Goal: Download file/media

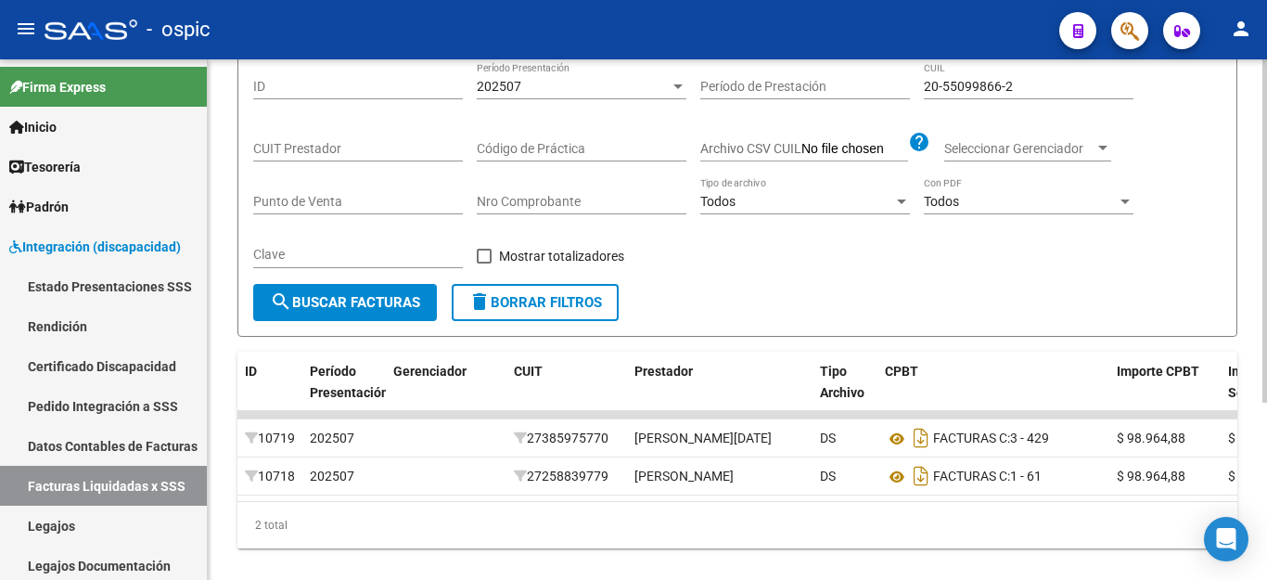
scroll to position [175, 0]
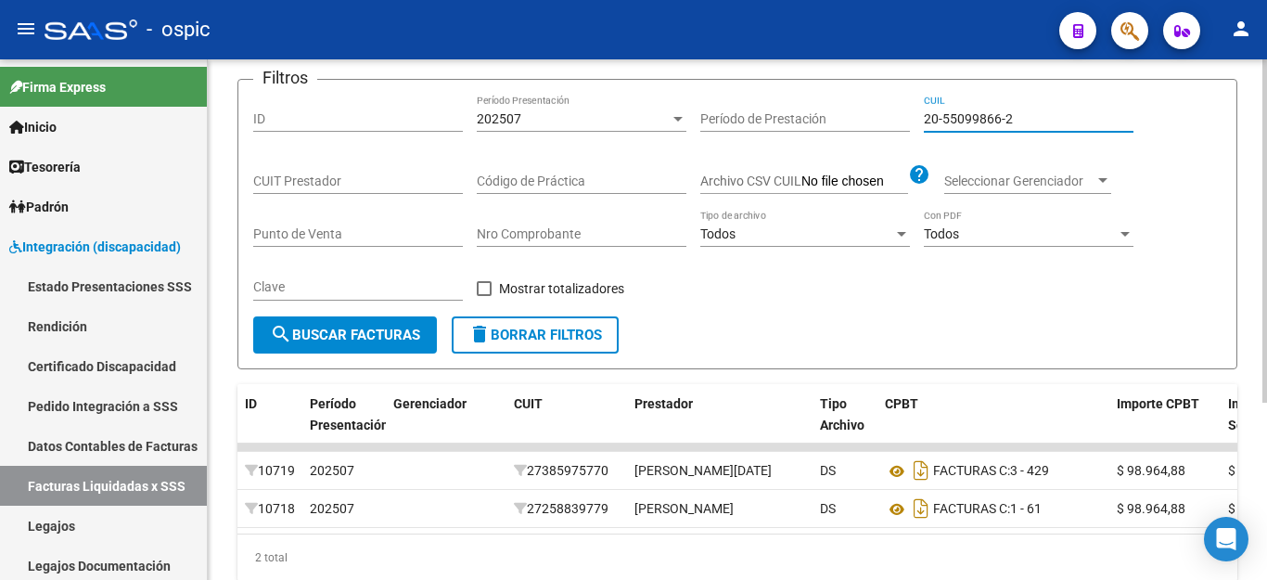
click at [983, 111] on input "20-55099866-2" at bounding box center [1029, 119] width 210 height 16
paste input "7991552-9"
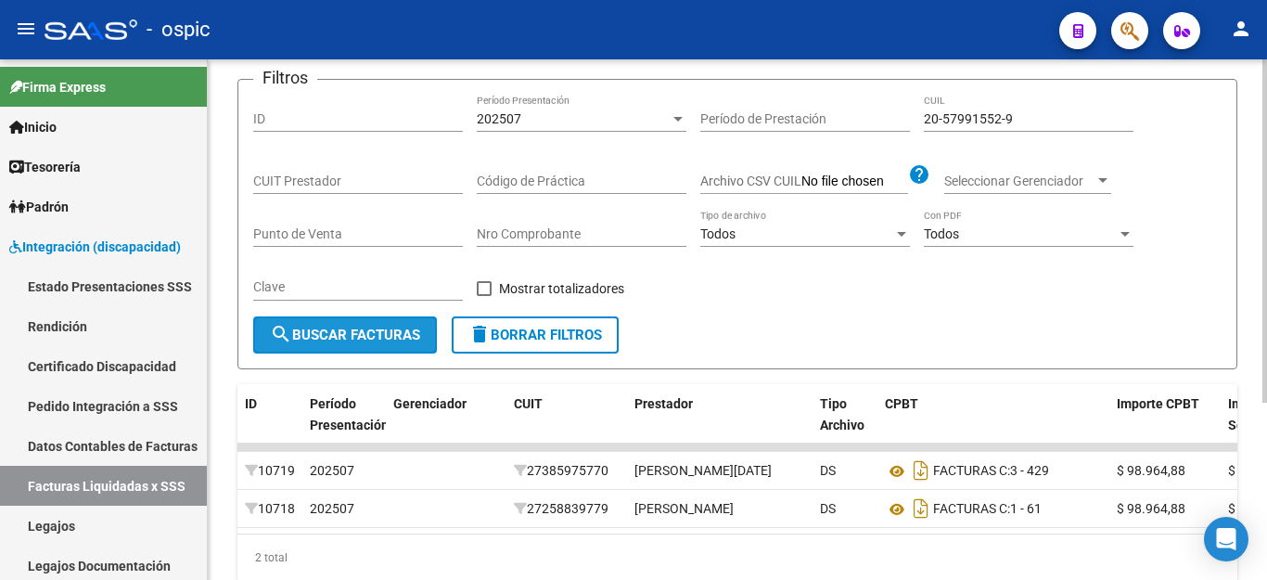
click at [361, 336] on span "search Buscar Facturas" at bounding box center [345, 334] width 150 height 17
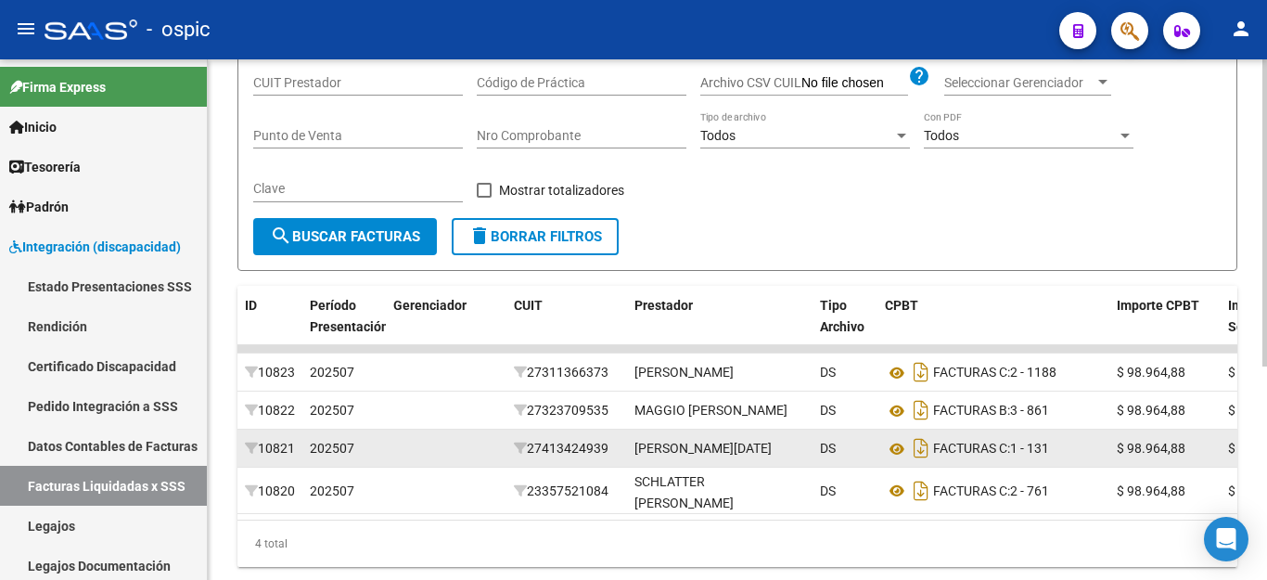
scroll to position [361, 0]
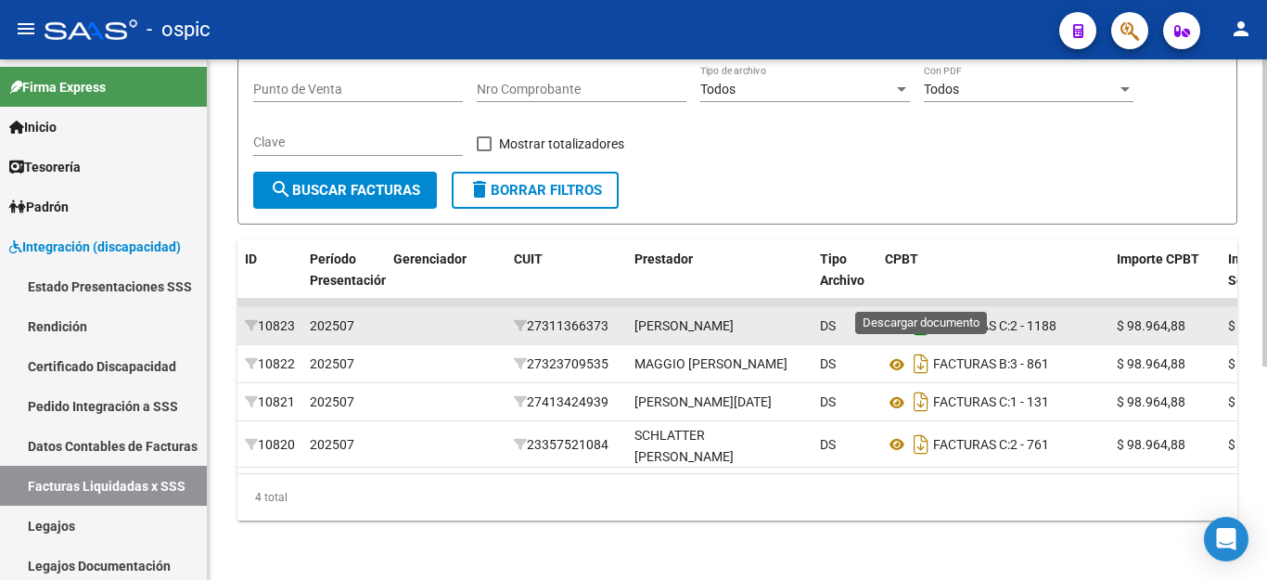
click at [917, 311] on icon "Descargar documento" at bounding box center [921, 326] width 24 height 30
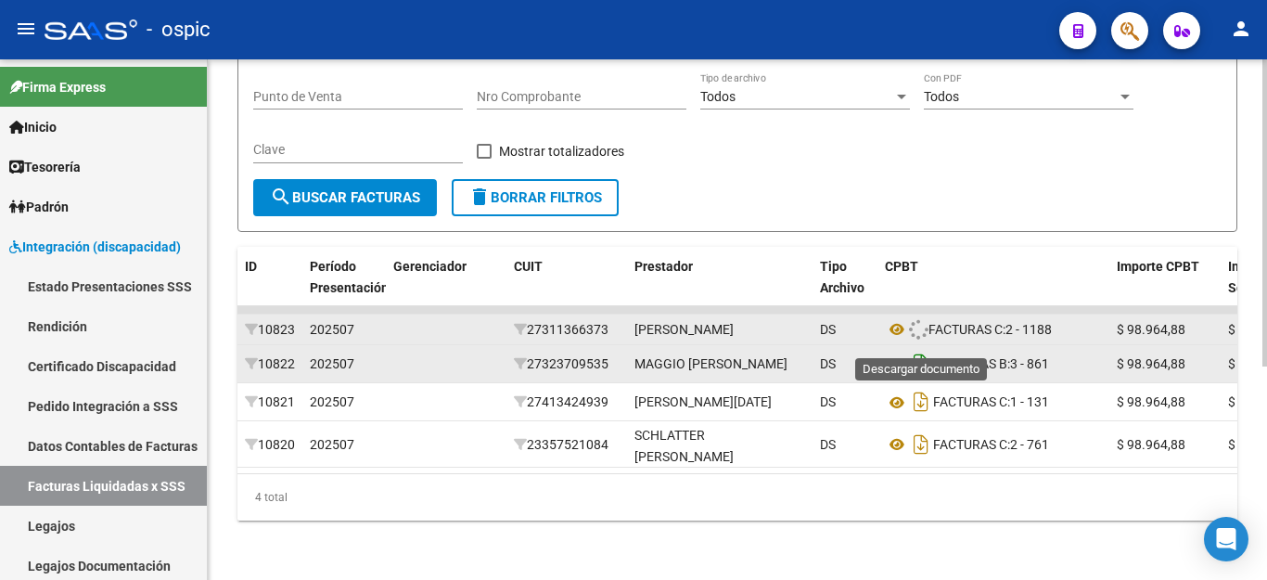
drag, startPoint x: 919, startPoint y: 337, endPoint x: 923, endPoint y: 355, distance: 18.9
click at [919, 349] on icon "Descargar documento" at bounding box center [921, 364] width 24 height 30
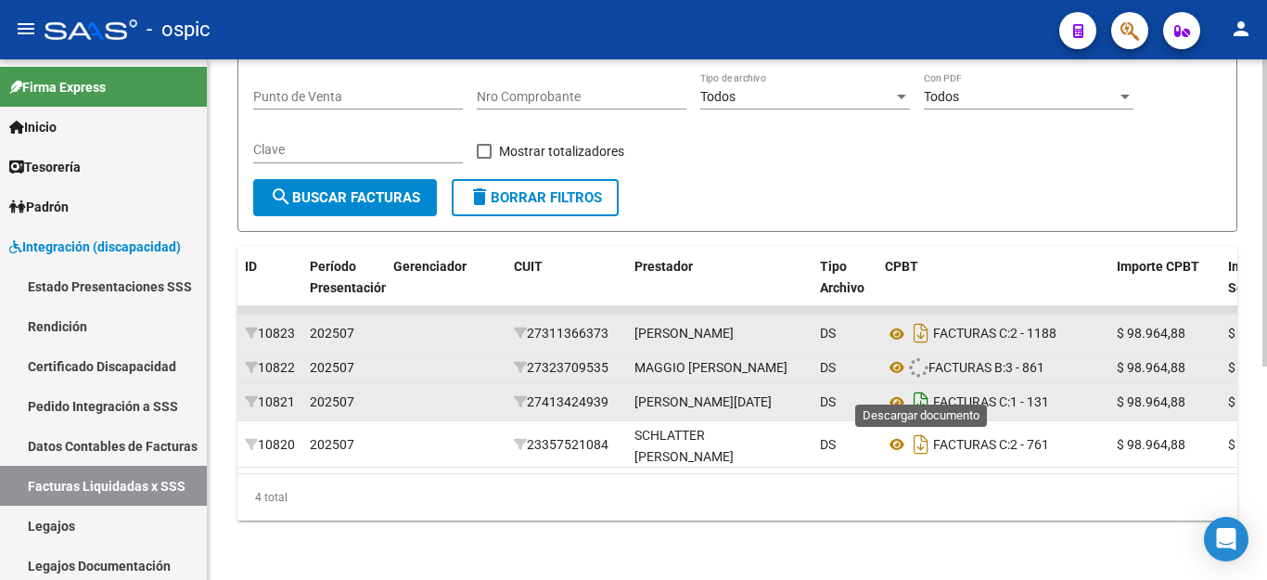
click at [926, 387] on icon "Descargar documento" at bounding box center [921, 402] width 24 height 30
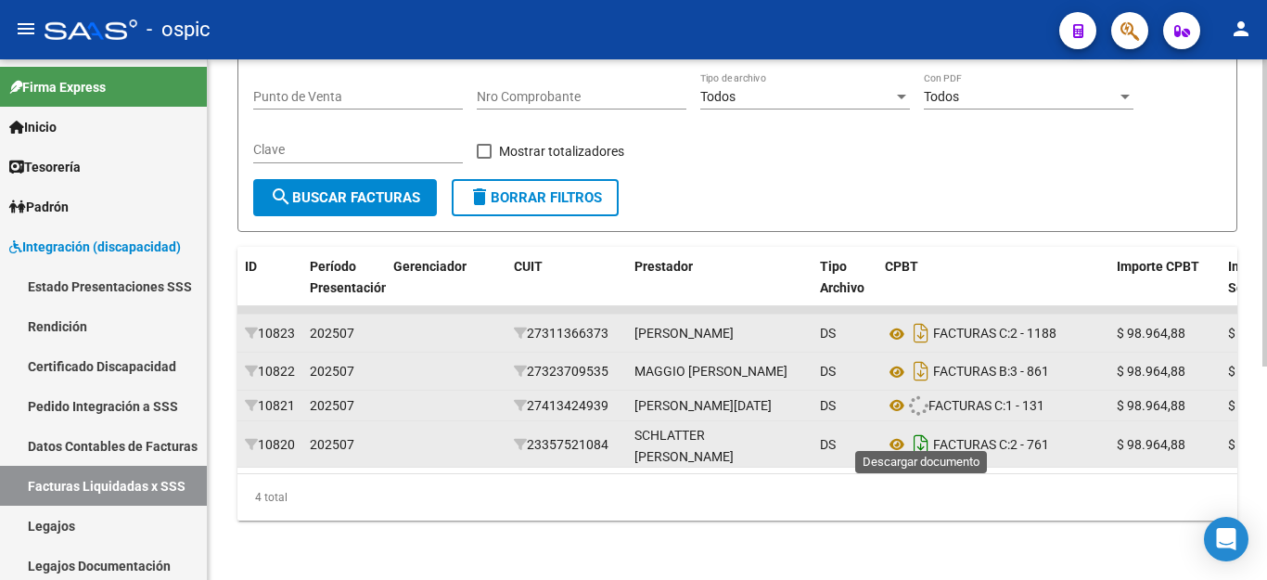
click at [921, 433] on icon "Descargar documento" at bounding box center [921, 444] width 24 height 30
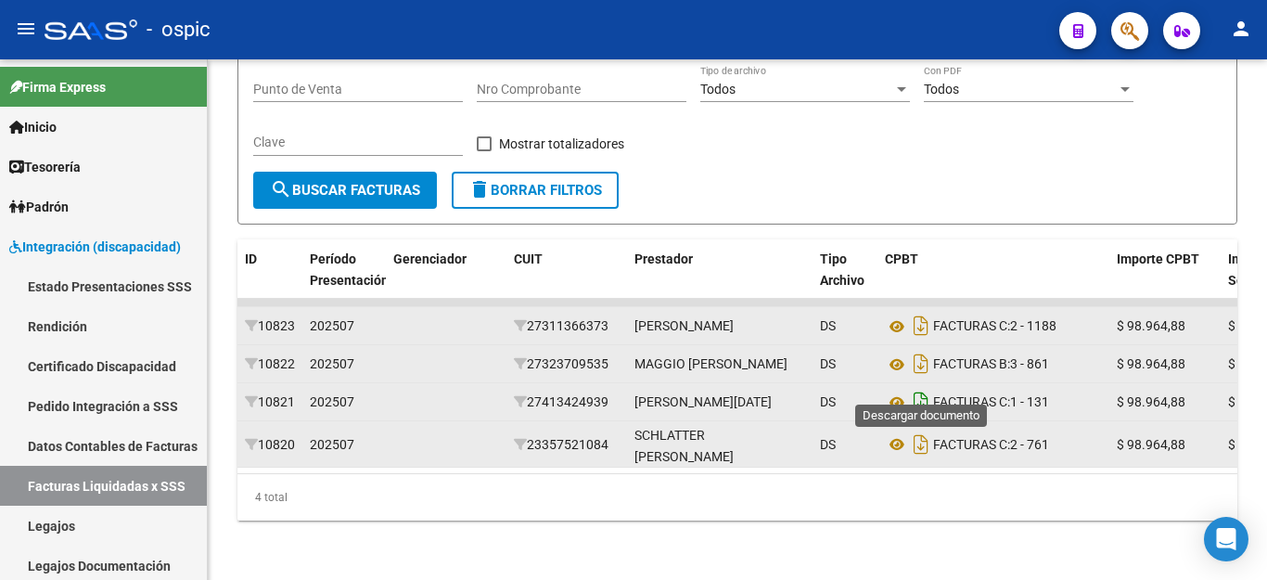
click at [924, 388] on icon "Descargar documento" at bounding box center [921, 402] width 24 height 30
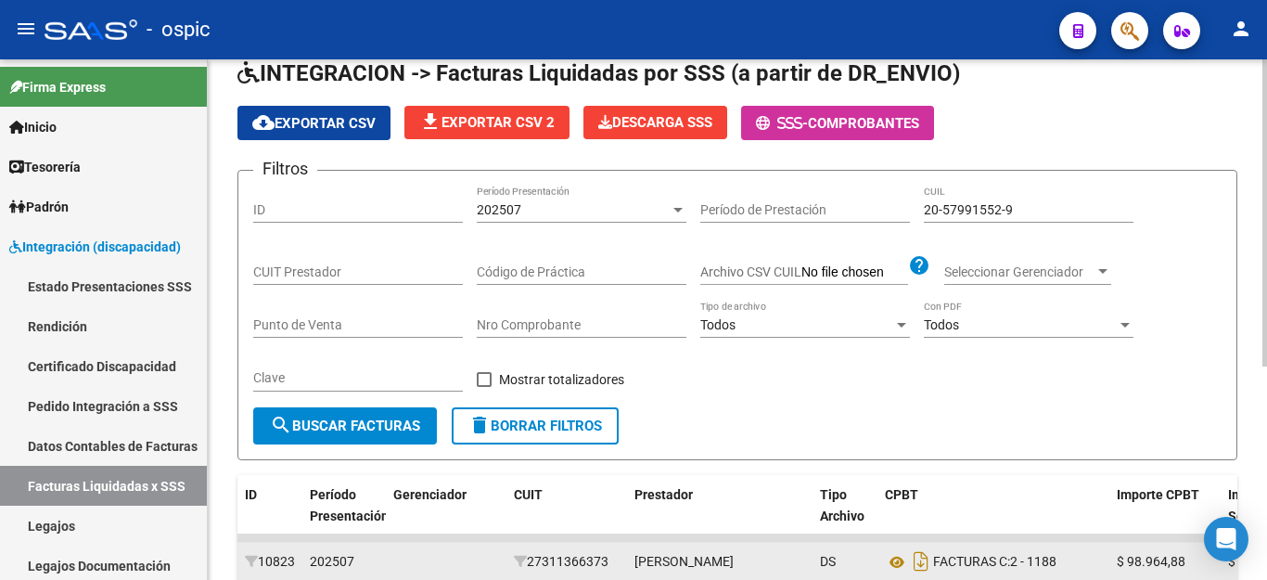
scroll to position [83, 0]
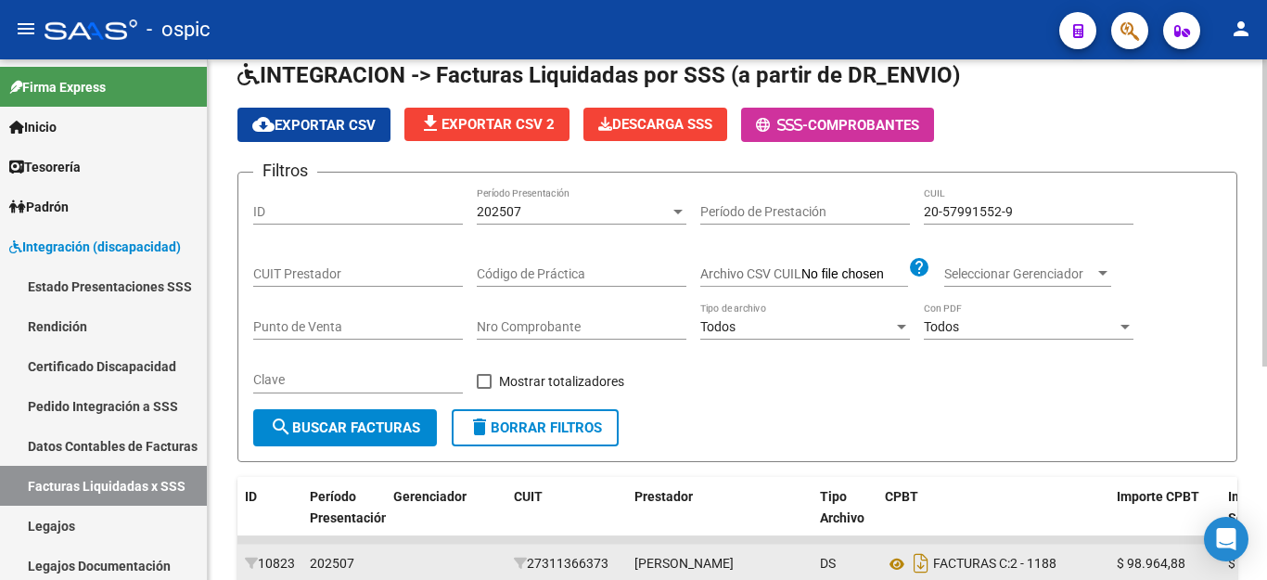
click at [997, 201] on div "20-57991552-9 CUIL" at bounding box center [1029, 205] width 210 height 37
click at [998, 202] on div "20-57991552-9 CUIL" at bounding box center [1029, 205] width 210 height 37
click at [986, 212] on input "20-57991552-9" at bounding box center [1029, 212] width 210 height 16
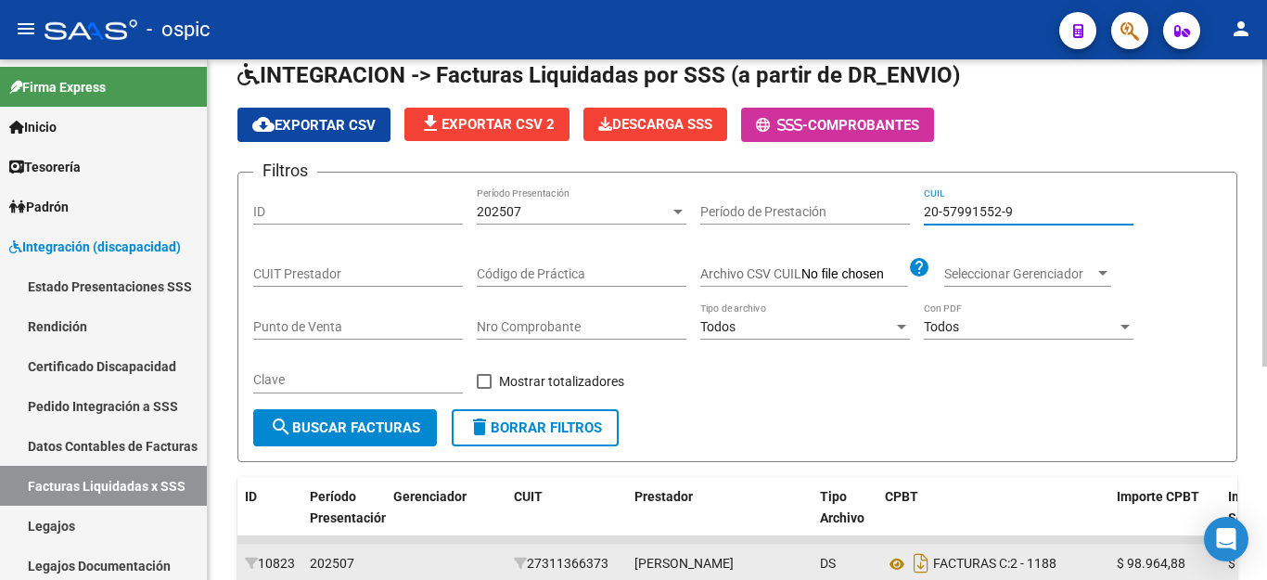
paste input "7-59152747-4"
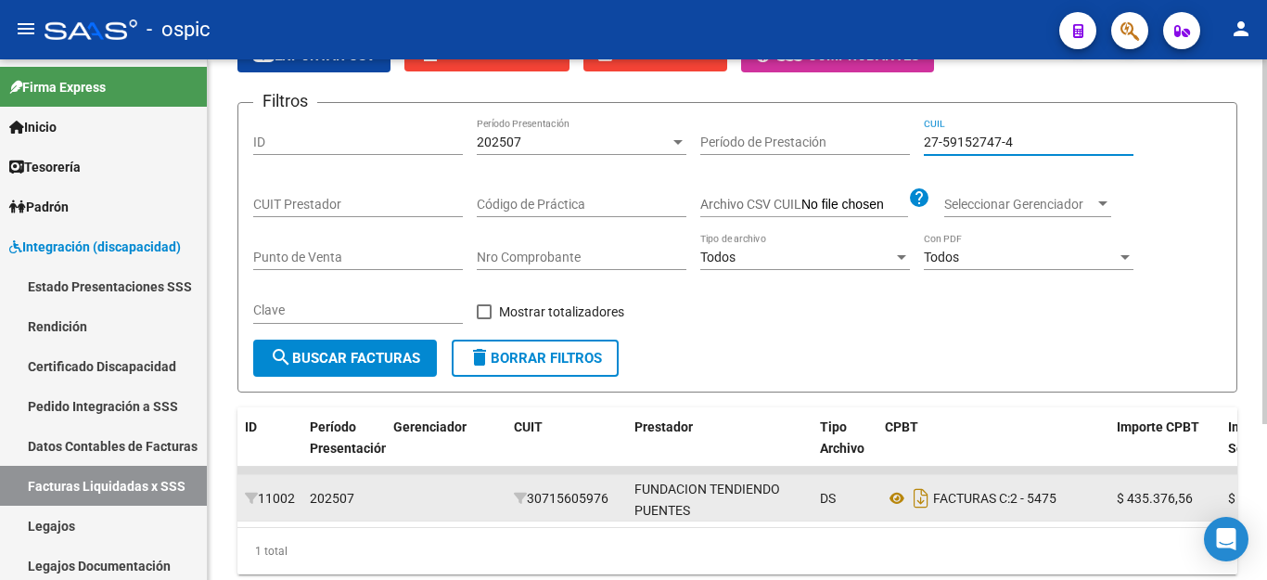
scroll to position [222, 0]
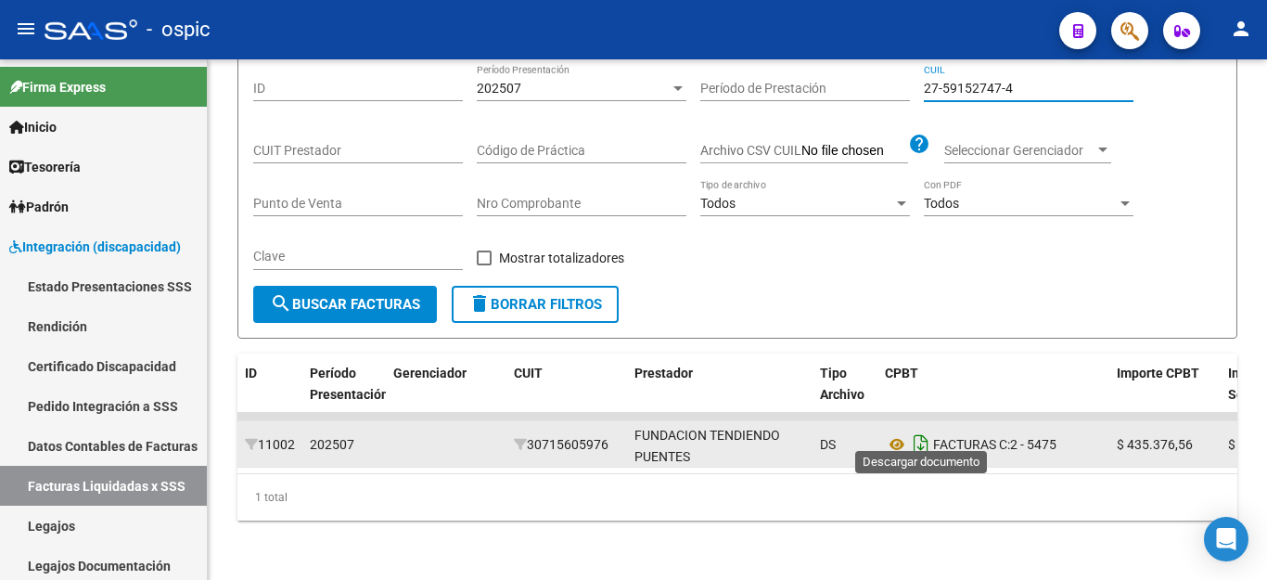
type input "27-59152747-4"
click at [923, 433] on icon "Descargar documento" at bounding box center [921, 444] width 24 height 30
